Goal: Transaction & Acquisition: Purchase product/service

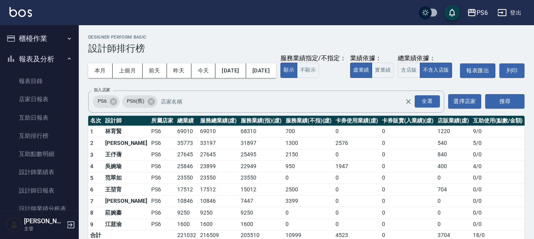
click at [44, 40] on button "櫃檯作業" at bounding box center [39, 38] width 72 height 20
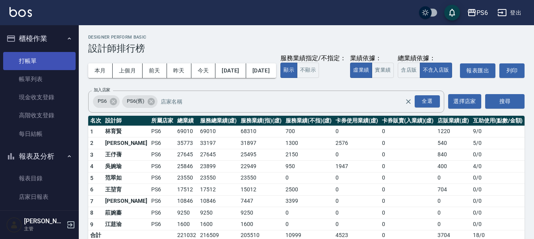
click at [43, 65] on link "打帳單" at bounding box center [39, 61] width 72 height 18
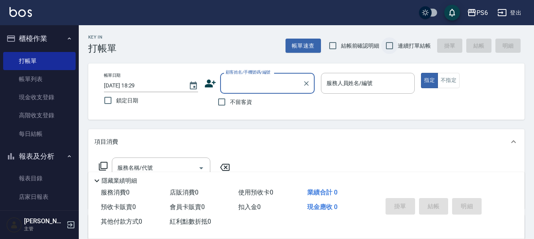
click at [396, 48] on input "連續打單結帳" at bounding box center [389, 45] width 17 height 17
checkbox input "true"
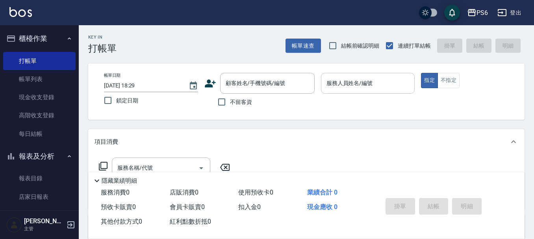
click at [366, 78] on input "服務人員姓名/編號" at bounding box center [367, 83] width 87 height 14
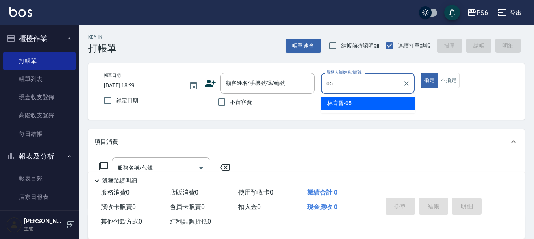
click at [368, 98] on div "[PERSON_NAME]-05" at bounding box center [368, 103] width 94 height 13
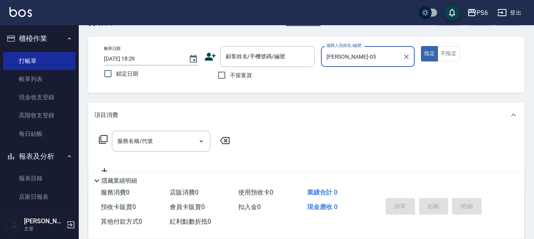
scroll to position [39, 0]
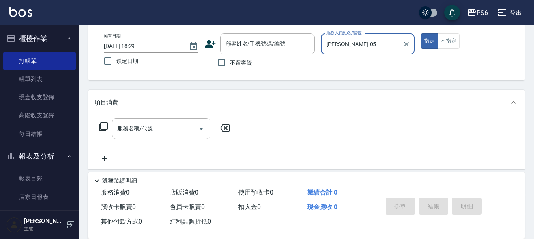
type input "[PERSON_NAME]-05"
click at [102, 125] on icon at bounding box center [102, 126] width 9 height 9
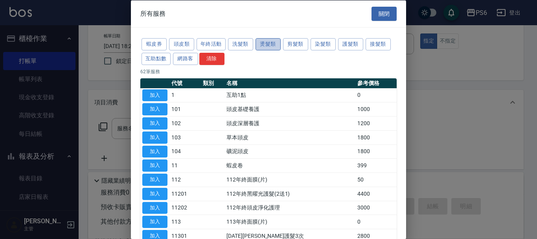
click at [268, 48] on button "燙髮類" at bounding box center [268, 44] width 25 height 12
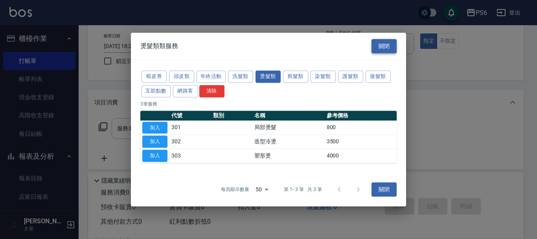
click at [388, 50] on button "關閉" at bounding box center [384, 46] width 25 height 15
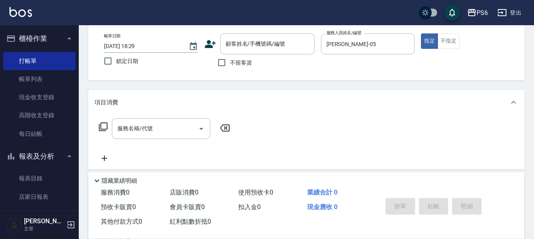
click at [102, 126] on icon at bounding box center [102, 126] width 9 height 9
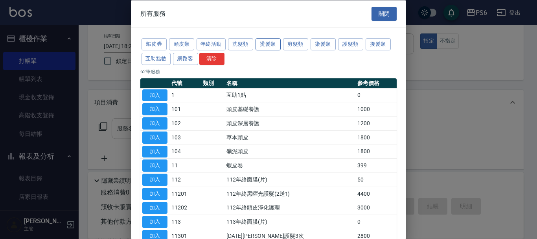
click at [257, 48] on button "燙髮類" at bounding box center [268, 44] width 25 height 12
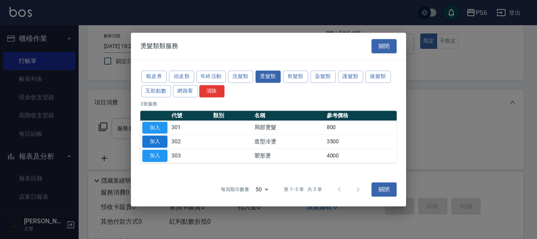
drag, startPoint x: 155, startPoint y: 141, endPoint x: 159, endPoint y: 137, distance: 5.6
click at [155, 140] on button "加入" at bounding box center [154, 142] width 25 height 12
type input "造型冷燙(302)"
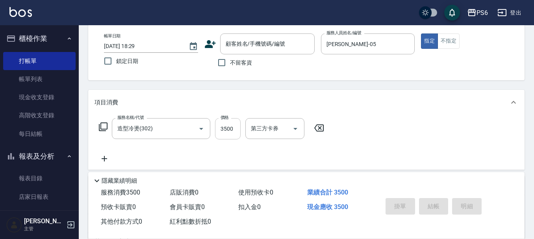
click at [230, 122] on input "3500" at bounding box center [228, 128] width 26 height 21
type input "2000"
click at [241, 64] on span "不留客資" at bounding box center [241, 63] width 22 height 8
click at [230, 64] on input "不留客資" at bounding box center [221, 62] width 17 height 17
checkbox input "true"
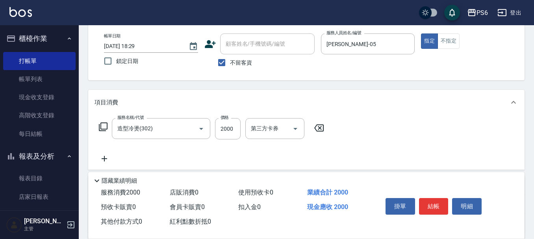
click at [105, 161] on icon at bounding box center [104, 158] width 20 height 9
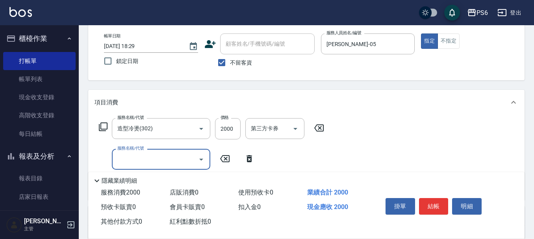
click at [120, 155] on input "服務名稱/代號" at bounding box center [154, 159] width 79 height 14
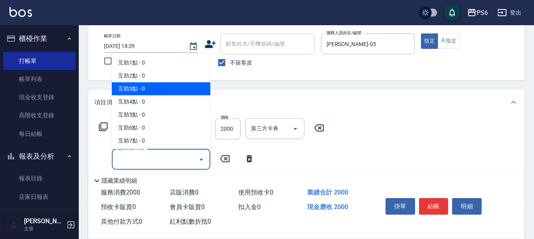
click at [142, 88] on span "互助3點 - 0" at bounding box center [161, 88] width 98 height 13
type input "互助3點(3)"
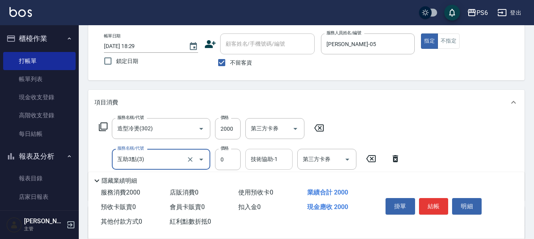
click at [266, 157] on div "技術協助-1 技術協助-1" at bounding box center [268, 159] width 47 height 21
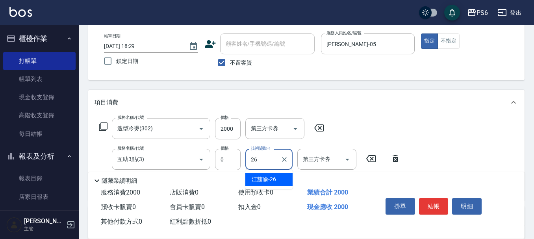
click at [262, 179] on span "[PERSON_NAME] -26" at bounding box center [263, 179] width 24 height 8
type input "[PERSON_NAME]-26"
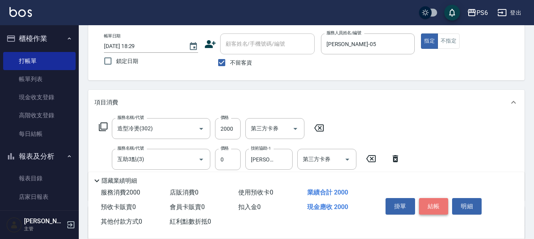
click at [440, 199] on button "結帳" at bounding box center [434, 206] width 30 height 17
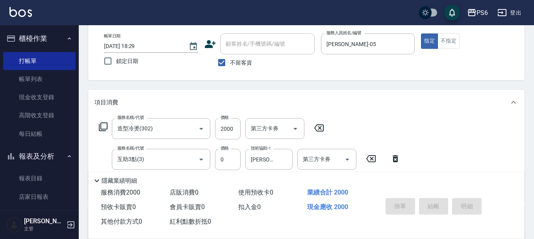
type input "[DATE] 18:30"
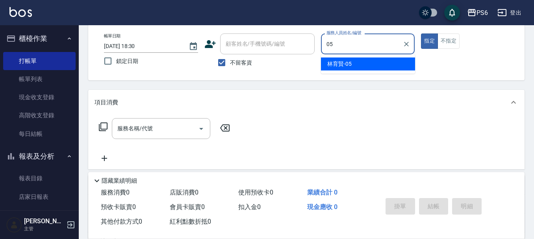
click at [370, 55] on ul "[PERSON_NAME]-05" at bounding box center [368, 63] width 94 height 19
drag, startPoint x: 369, startPoint y: 62, endPoint x: 61, endPoint y: 120, distance: 313.9
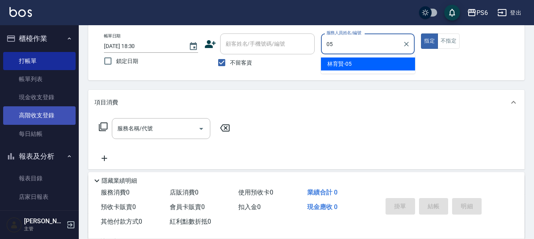
click at [369, 62] on div "[PERSON_NAME]-05" at bounding box center [368, 63] width 94 height 13
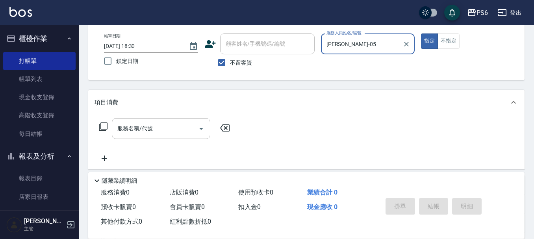
type input "[PERSON_NAME]-05"
click at [106, 126] on icon at bounding box center [102, 126] width 9 height 9
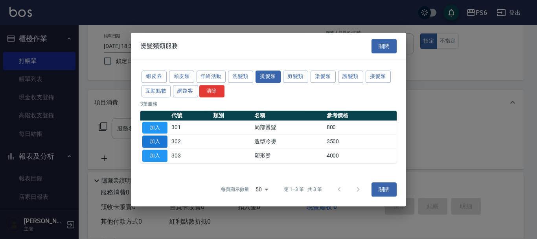
click at [148, 142] on button "加入" at bounding box center [154, 142] width 25 height 12
type input "造型冷燙(302)"
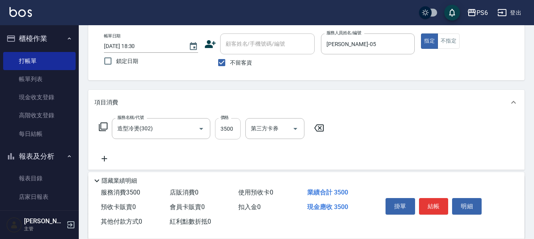
click at [225, 129] on input "3500" at bounding box center [228, 128] width 26 height 21
type input "1600"
click at [438, 203] on button "結帳" at bounding box center [434, 206] width 30 height 17
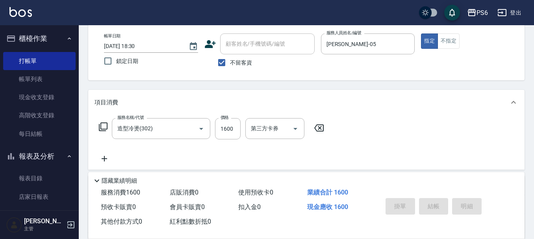
type input "[DATE] 18:32"
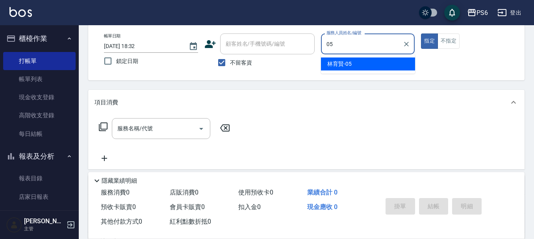
click at [378, 66] on div "[PERSON_NAME]-05" at bounding box center [368, 63] width 94 height 13
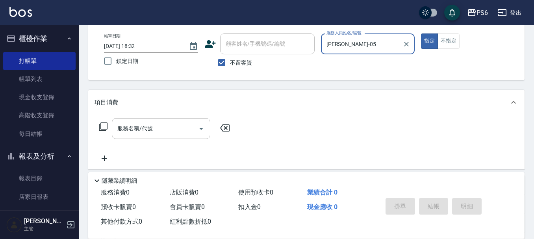
type input "[PERSON_NAME]-05"
click at [102, 129] on icon at bounding box center [103, 126] width 9 height 9
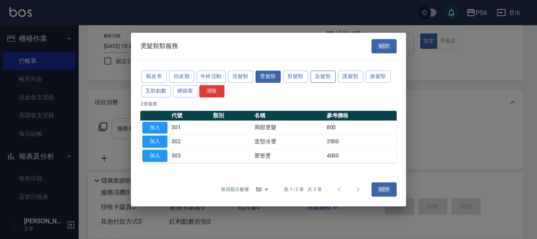
click at [316, 76] on button "染髮類" at bounding box center [323, 76] width 25 height 12
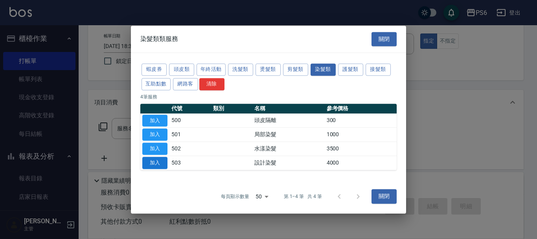
click at [163, 165] on button "加入" at bounding box center [154, 163] width 25 height 12
type input "設計染髮(503)"
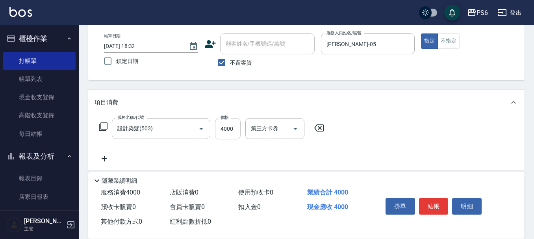
click at [230, 129] on input "4000" at bounding box center [228, 128] width 26 height 21
type input "4200"
click at [108, 160] on icon at bounding box center [104, 158] width 20 height 9
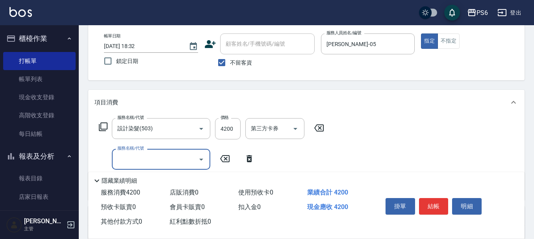
click at [122, 157] on input "服務名稱/代號" at bounding box center [154, 159] width 79 height 14
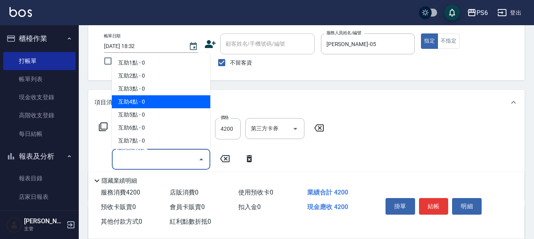
drag, startPoint x: 144, startPoint y: 105, endPoint x: 154, endPoint y: 112, distance: 12.1
click at [144, 105] on span "互助4點 - 0" at bounding box center [161, 101] width 98 height 13
type input "互助4點(4)"
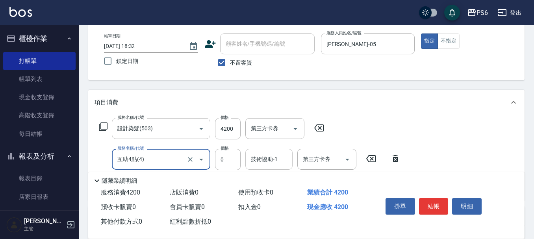
click at [259, 164] on input "技術協助-1" at bounding box center [269, 159] width 40 height 14
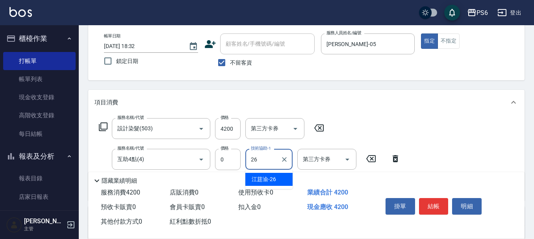
click at [284, 180] on div "[PERSON_NAME] -26" at bounding box center [268, 179] width 47 height 13
type input "[PERSON_NAME]-26"
click at [429, 202] on button "結帳" at bounding box center [434, 206] width 30 height 17
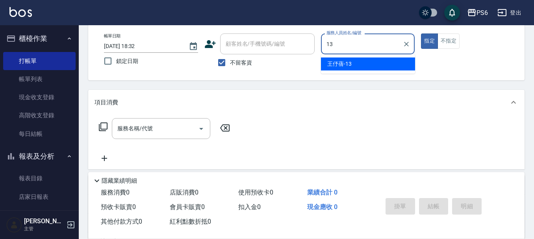
click at [346, 63] on span "[PERSON_NAME]-13" at bounding box center [339, 64] width 24 height 8
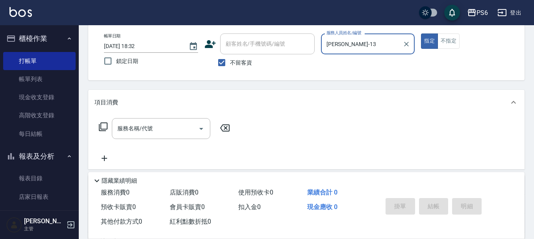
type input "[PERSON_NAME]-13"
click at [105, 130] on icon at bounding box center [102, 126] width 9 height 9
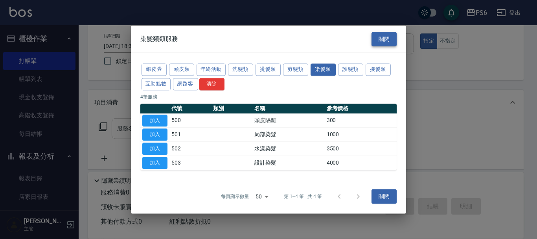
click at [393, 38] on button "關閉" at bounding box center [384, 39] width 25 height 15
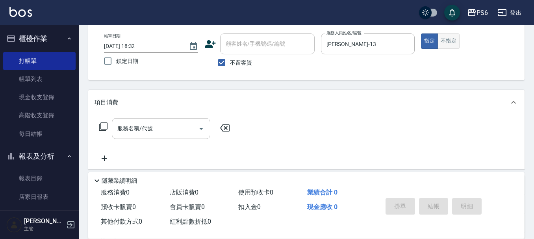
click at [439, 39] on button "不指定" at bounding box center [448, 40] width 22 height 15
click at [104, 129] on icon at bounding box center [102, 126] width 9 height 9
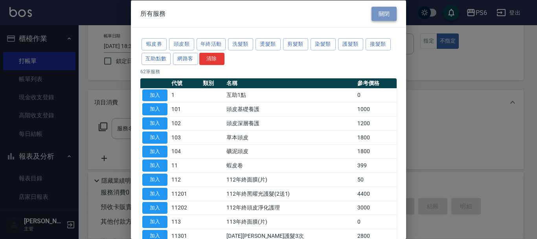
click at [378, 13] on button "關閉" at bounding box center [384, 13] width 25 height 15
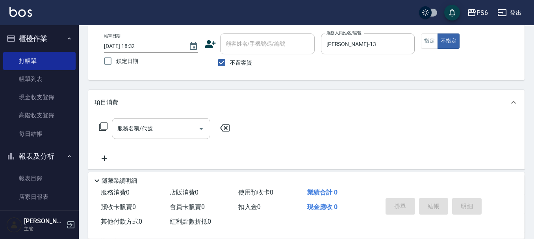
click at [101, 126] on icon at bounding box center [103, 126] width 9 height 9
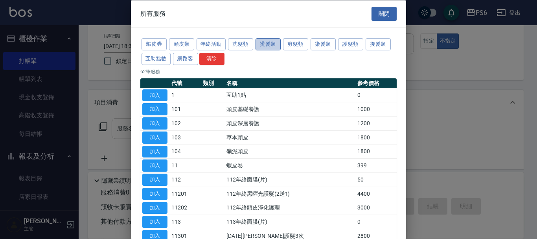
click at [274, 47] on button "燙髮類" at bounding box center [268, 44] width 25 height 12
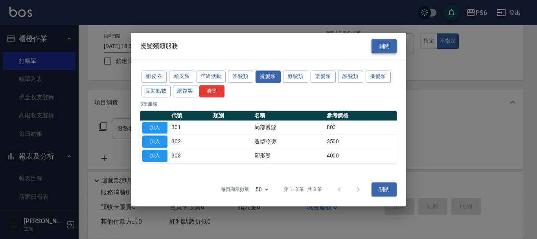
click at [386, 50] on button "關閉" at bounding box center [384, 46] width 25 height 15
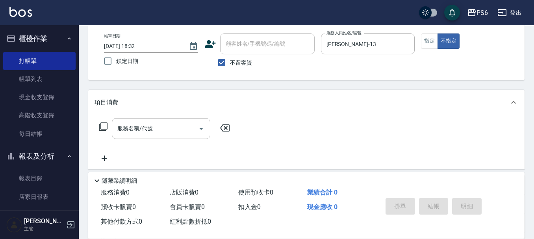
click at [104, 129] on icon at bounding box center [102, 126] width 9 height 9
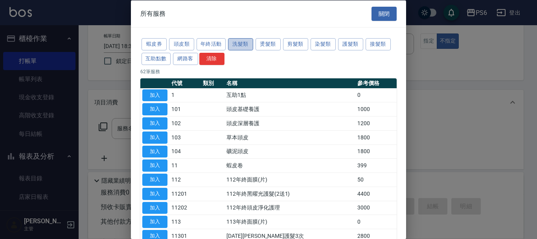
click at [247, 49] on button "洗髮類" at bounding box center [240, 44] width 25 height 12
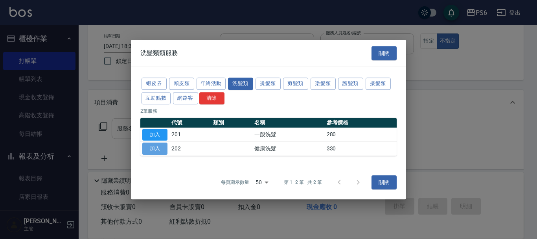
click at [159, 148] on button "加入" at bounding box center [154, 148] width 25 height 12
type input "健康洗髮(202)"
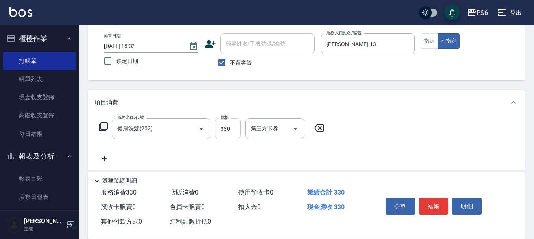
click at [225, 129] on input "330" at bounding box center [228, 128] width 26 height 21
type input "350"
click at [441, 200] on button "結帳" at bounding box center [434, 206] width 30 height 17
type input "[DATE] 18:33"
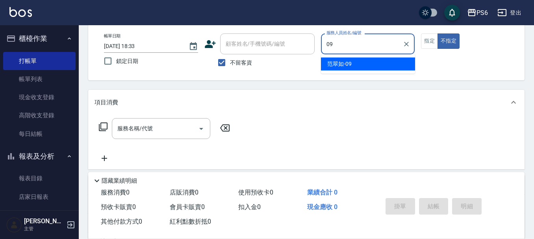
click at [392, 65] on div "[PERSON_NAME]-09" at bounding box center [368, 63] width 94 height 13
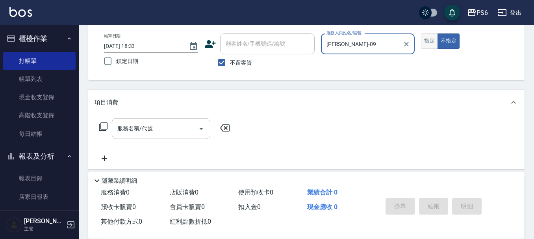
type input "[PERSON_NAME]-09"
click at [429, 44] on button "指定" at bounding box center [429, 40] width 17 height 15
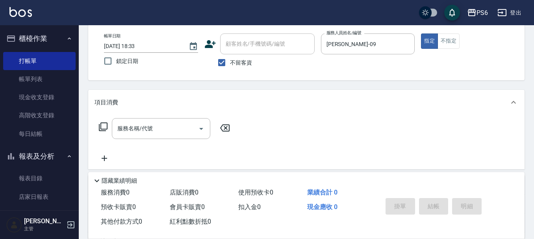
click at [105, 124] on icon at bounding box center [102, 126] width 9 height 9
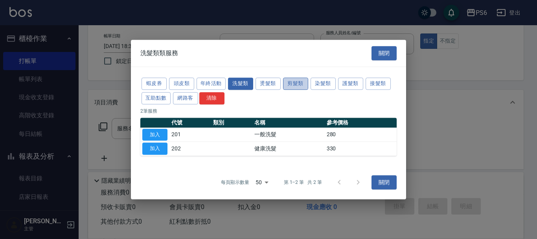
click at [302, 85] on button "剪髮類" at bounding box center [295, 84] width 25 height 12
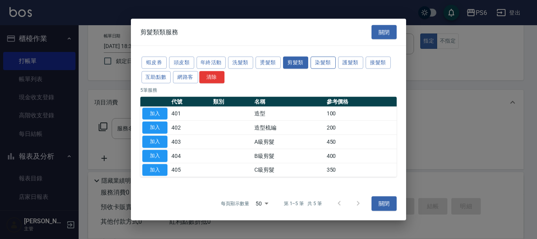
click at [324, 62] on button "染髮類" at bounding box center [323, 63] width 25 height 12
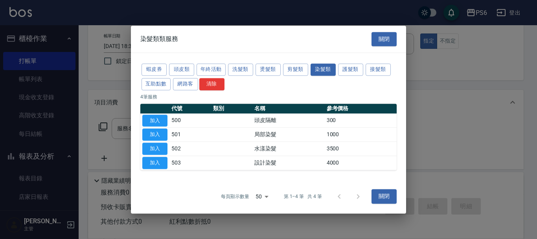
click at [154, 135] on button "加入" at bounding box center [154, 135] width 25 height 12
type input "局部染髮(501)"
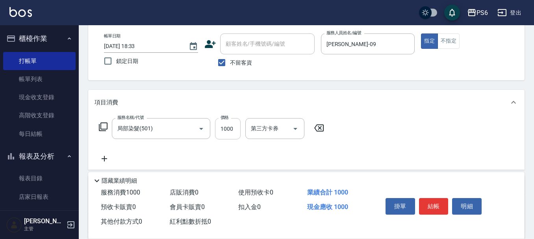
click at [235, 129] on input "1000" at bounding box center [228, 128] width 26 height 21
type input "1750"
click at [432, 201] on button "結帳" at bounding box center [434, 206] width 30 height 17
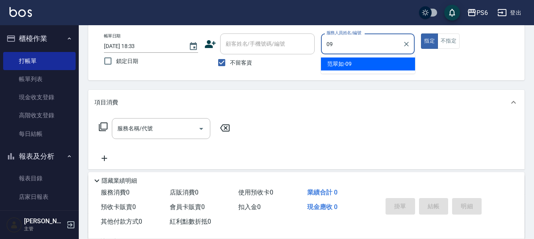
drag, startPoint x: 367, startPoint y: 63, endPoint x: 344, endPoint y: 72, distance: 24.8
click at [366, 63] on div "[PERSON_NAME]-09" at bounding box center [368, 63] width 94 height 13
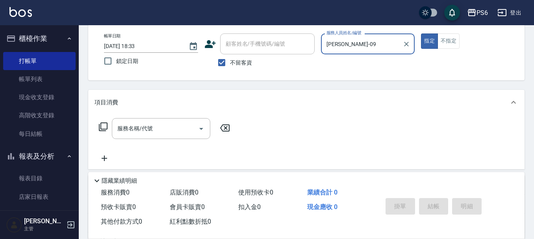
type input "[PERSON_NAME]-09"
click at [106, 129] on icon at bounding box center [102, 126] width 9 height 9
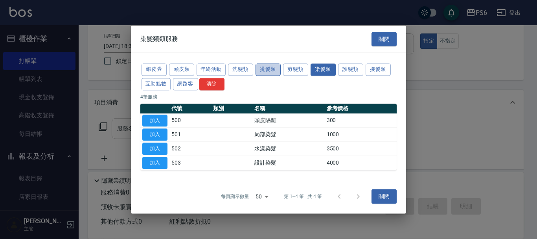
click at [268, 72] on button "燙髮類" at bounding box center [268, 69] width 25 height 12
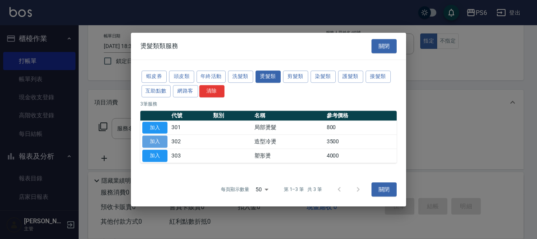
click at [161, 141] on button "加入" at bounding box center [154, 142] width 25 height 12
type input "造型冷燙(302)"
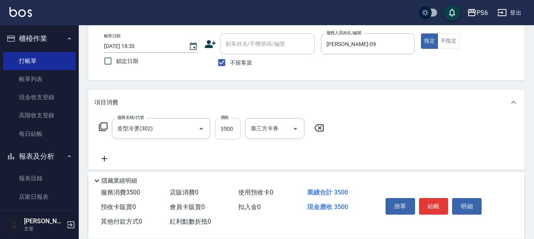
click at [226, 133] on input "3500" at bounding box center [228, 128] width 26 height 21
type input "2000"
click at [436, 204] on button "結帳" at bounding box center [434, 206] width 30 height 17
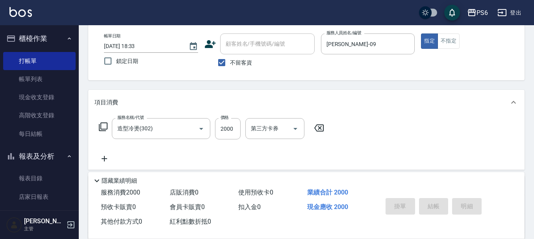
type input "[DATE] 18:34"
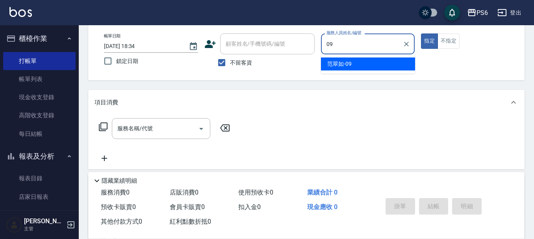
click at [357, 61] on div "[PERSON_NAME]-09" at bounding box center [368, 63] width 94 height 13
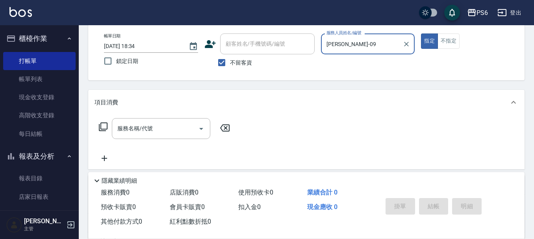
type input "[PERSON_NAME]-09"
click at [102, 127] on icon at bounding box center [102, 126] width 9 height 9
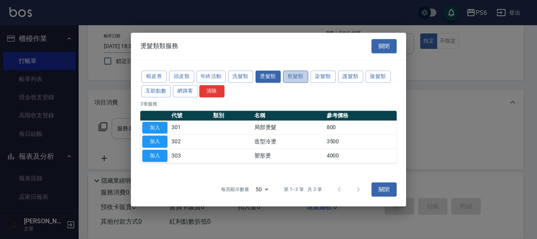
click at [294, 73] on button "剪髮類" at bounding box center [295, 76] width 25 height 12
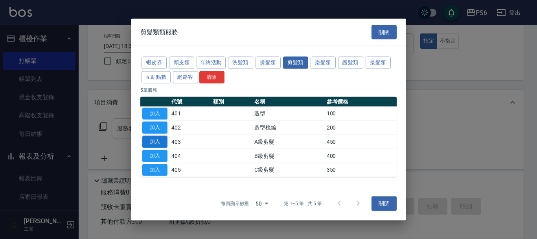
click at [158, 137] on button "加入" at bounding box center [154, 142] width 25 height 12
type input "A級剪髮(403)"
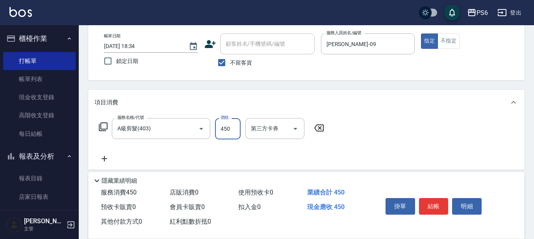
drag, startPoint x: 230, startPoint y: 135, endPoint x: 221, endPoint y: 133, distance: 9.6
click at [230, 135] on input "450" at bounding box center [228, 128] width 26 height 21
type input "750"
click at [439, 203] on button "結帳" at bounding box center [434, 206] width 30 height 17
